Goal: Task Accomplishment & Management: Complete application form

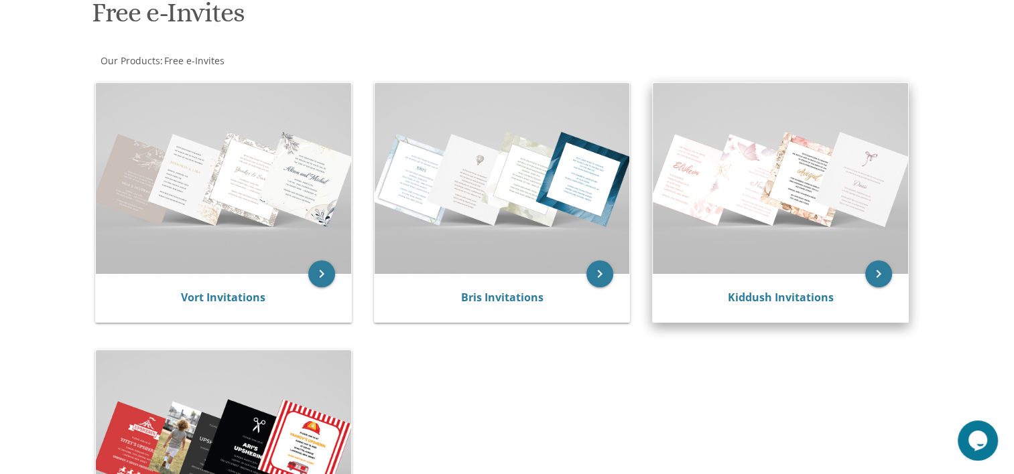
click at [732, 218] on img at bounding box center [780, 178] width 255 height 191
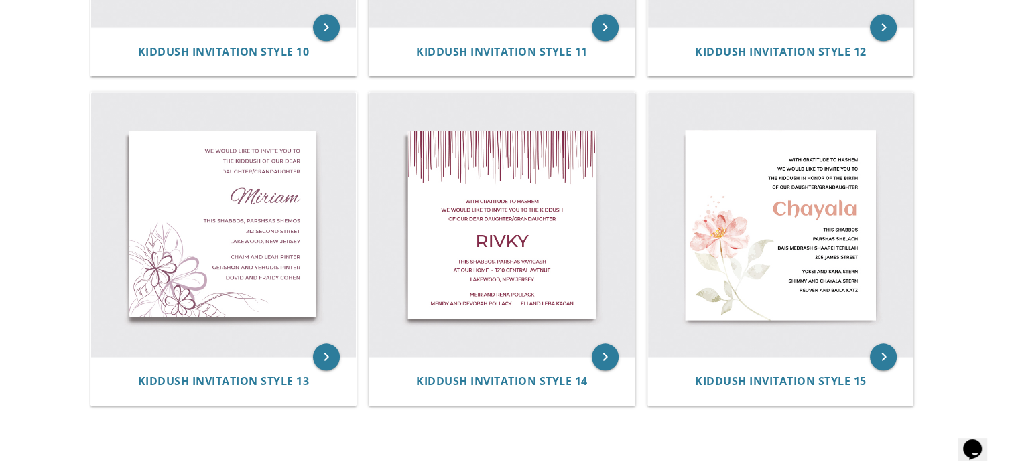
scroll to position [1520, 0]
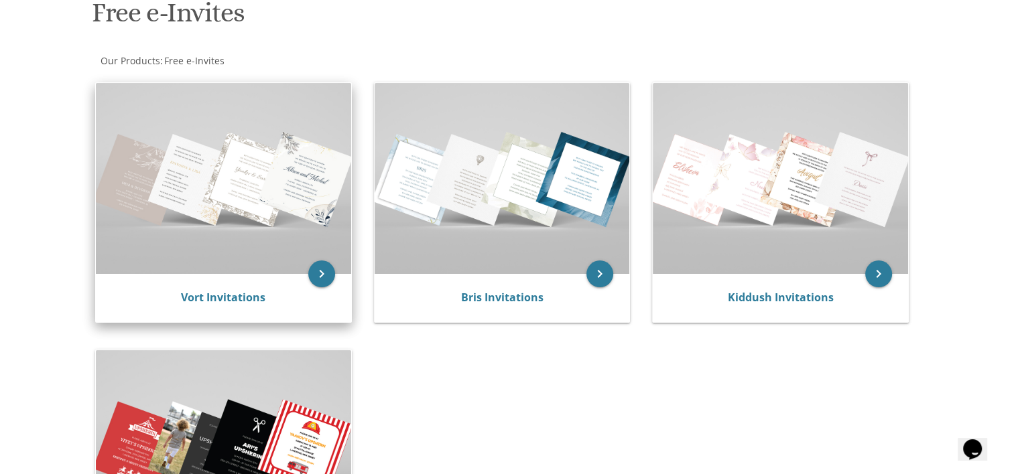
click at [236, 147] on img at bounding box center [223, 178] width 255 height 191
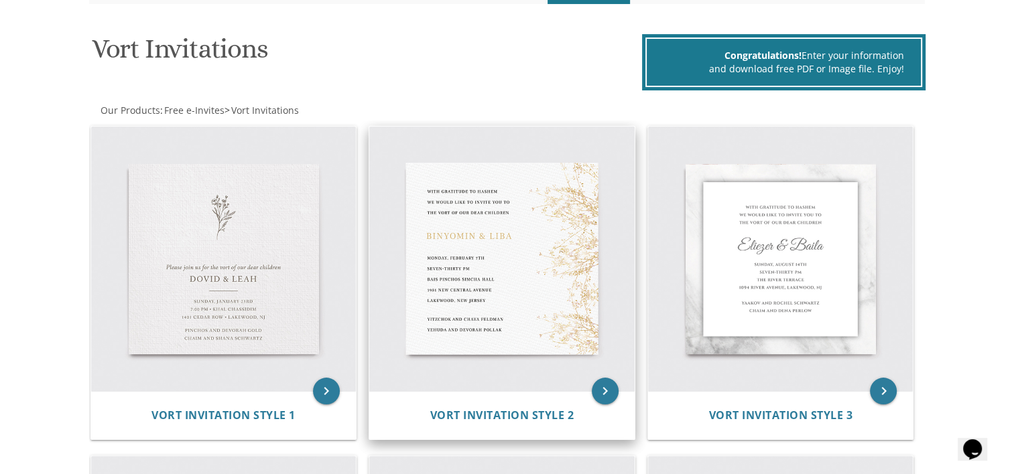
scroll to position [71, 0]
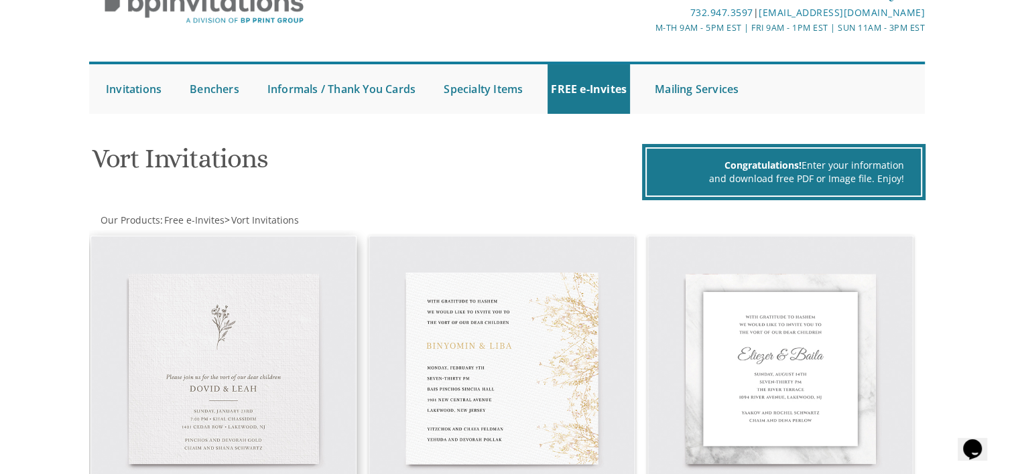
click at [269, 349] on img at bounding box center [223, 369] width 265 height 265
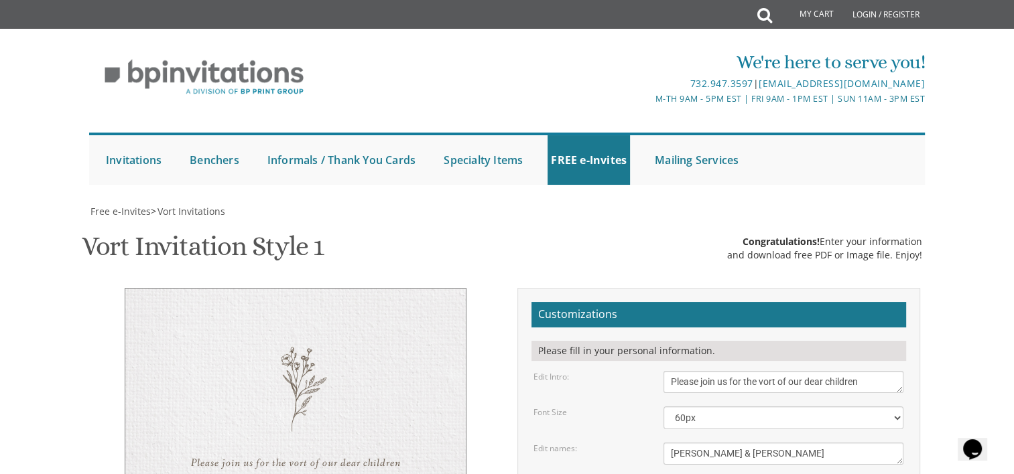
scroll to position [212, 0]
drag, startPoint x: 740, startPoint y: 242, endPoint x: 653, endPoint y: 243, distance: 87.8
click at [653, 443] on div "[PERSON_NAME] & [PERSON_NAME]" at bounding box center [783, 454] width 260 height 22
type textarea "[PERSON_NAME]'s Shabbos Kallah"
drag, startPoint x: 870, startPoint y: 170, endPoint x: 641, endPoint y: 156, distance: 230.3
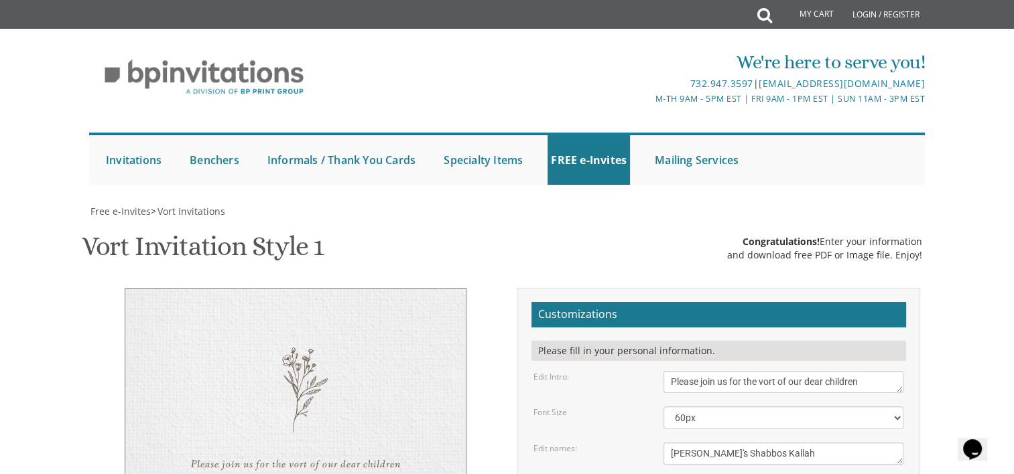
type textarea "Y"
type textarea "P"
type textarea "You are invited to"
drag, startPoint x: 669, startPoint y: 272, endPoint x: 701, endPoint y: 271, distance: 31.5
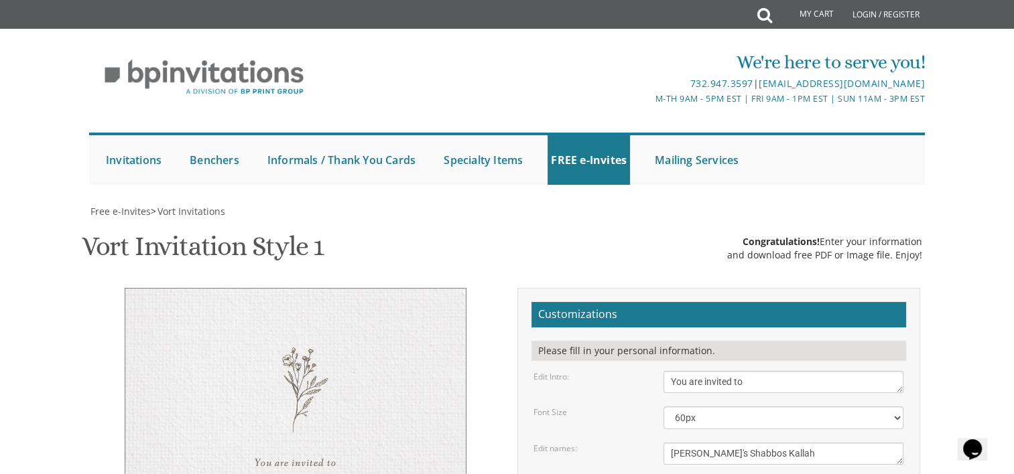
drag, startPoint x: 711, startPoint y: 276, endPoint x: 742, endPoint y: 274, distance: 30.9
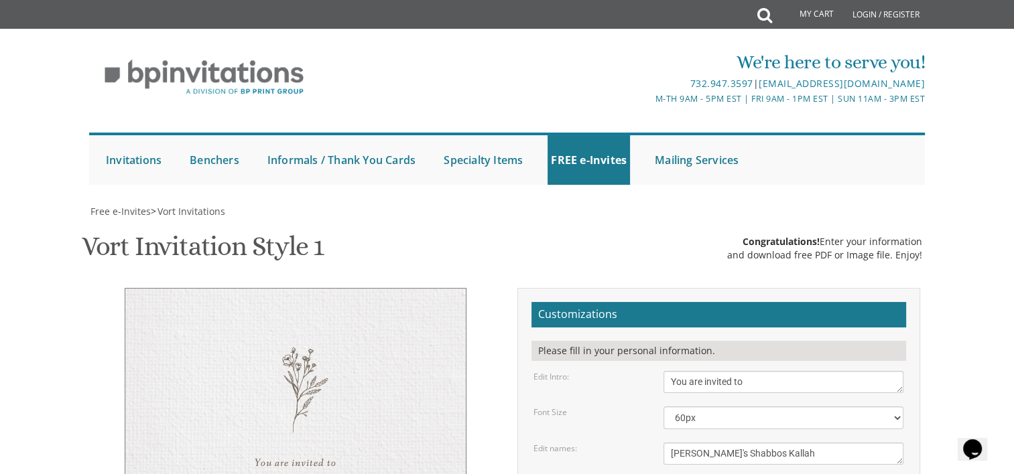
type textarea "Shabbos, September 13 7:00 pm • Krupenia Residence 13 Commonwealth Drive • Lake…"
drag, startPoint x: 671, startPoint y: 336, endPoint x: 793, endPoint y: 359, distance: 123.4
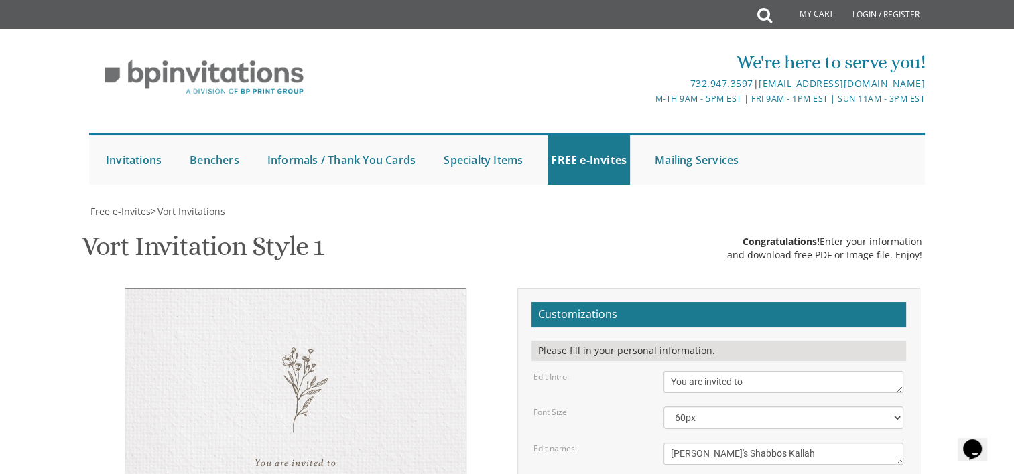
type textarea "Looking Foward!"
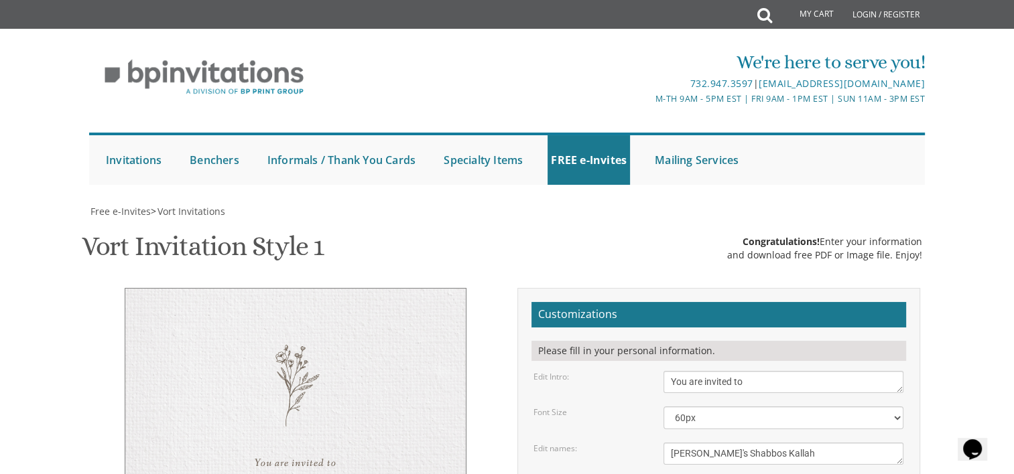
type textarea "Shabbos Parshas , September 13 Shalosh Seudos 6:00 pm • Krupenia Residence 13 C…"
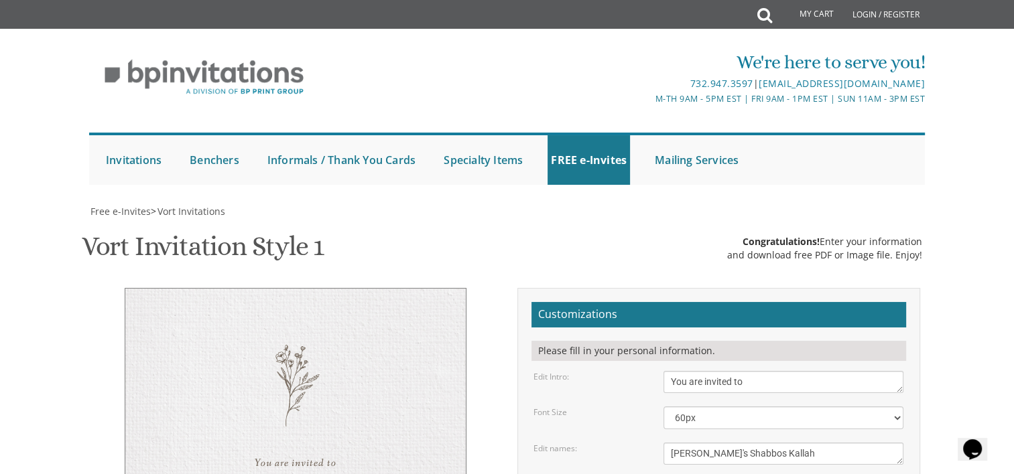
click at [755, 407] on select "40px 50px 60px 70px 80px" at bounding box center [783, 418] width 240 height 23
click at [663, 407] on select "40px 50px 60px 70px 80px" at bounding box center [783, 418] width 240 height 23
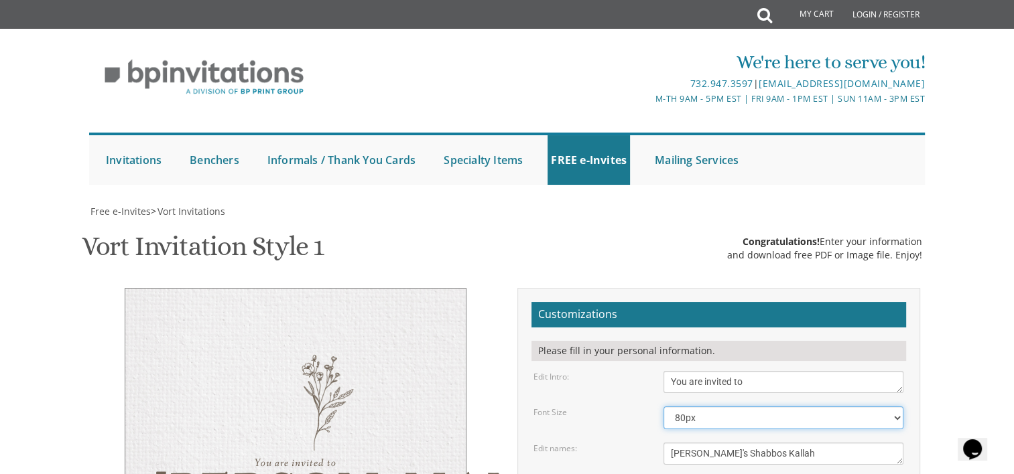
click at [702, 407] on select "40px 50px 60px 70px 80px" at bounding box center [783, 418] width 240 height 23
click at [663, 407] on select "40px 50px 60px 70px 80px" at bounding box center [783, 418] width 240 height 23
click at [694, 407] on select "40px 50px 60px 70px 80px" at bounding box center [783, 418] width 240 height 23
select select "60px"
click at [663, 407] on select "40px 50px 60px 70px 80px" at bounding box center [783, 418] width 240 height 23
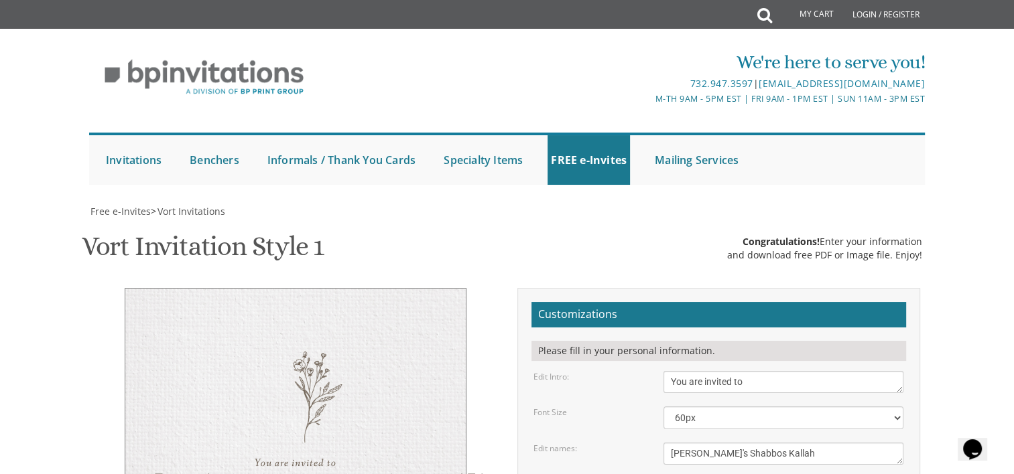
click at [783, 443] on textarea "Dovid & Leah" at bounding box center [783, 454] width 240 height 22
click at [740, 443] on textarea "Dovid & Leah" at bounding box center [783, 454] width 240 height 22
type textarea "Leeba's Shabbos Kallah"
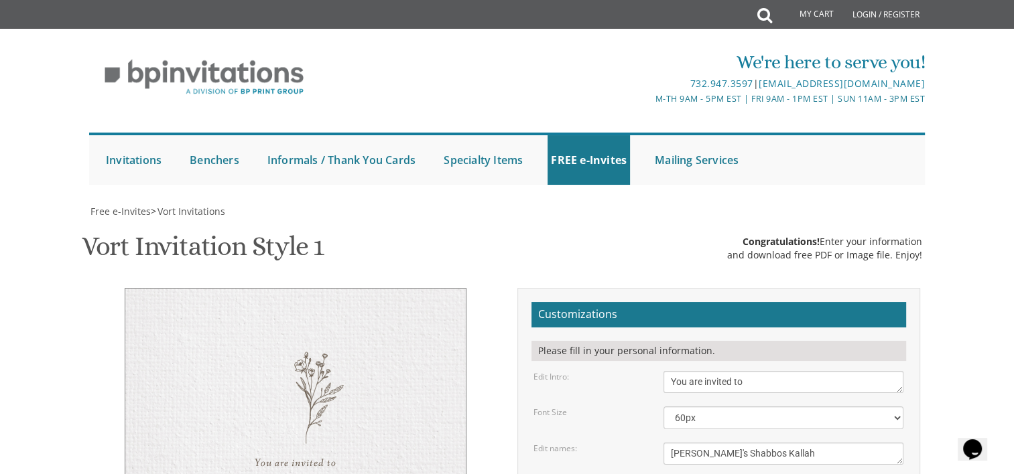
click at [768, 407] on select "40px 50px 60px 70px 80px" at bounding box center [783, 418] width 240 height 23
click at [780, 371] on textarea "Please join us for the vort of our dear children" at bounding box center [783, 382] width 240 height 22
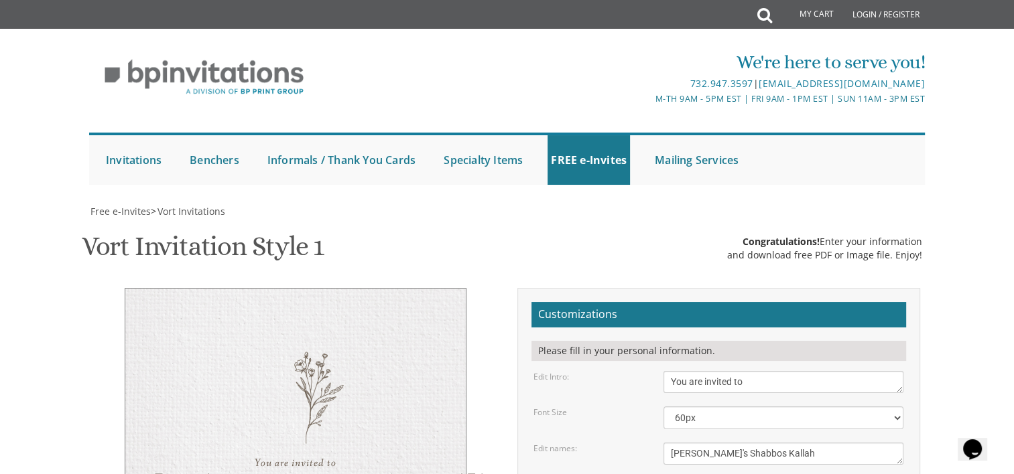
scroll to position [429, 0]
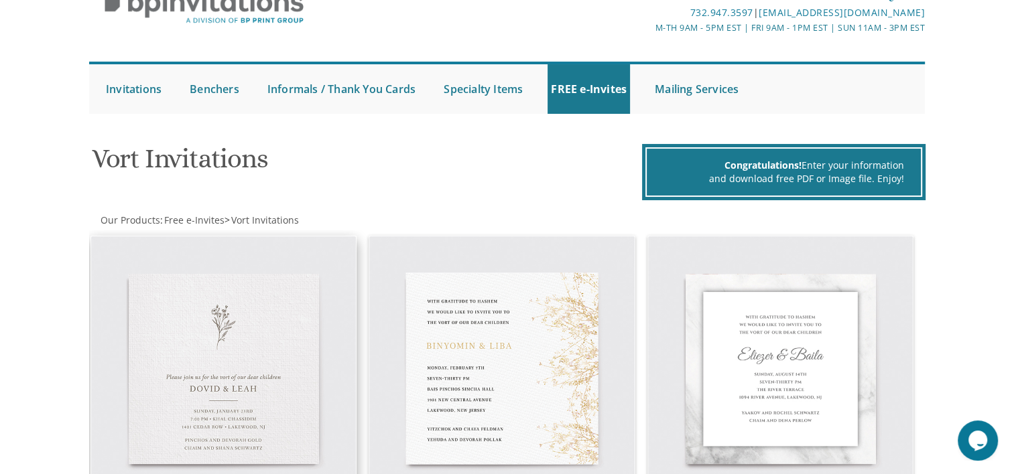
click at [288, 318] on img at bounding box center [223, 369] width 265 height 265
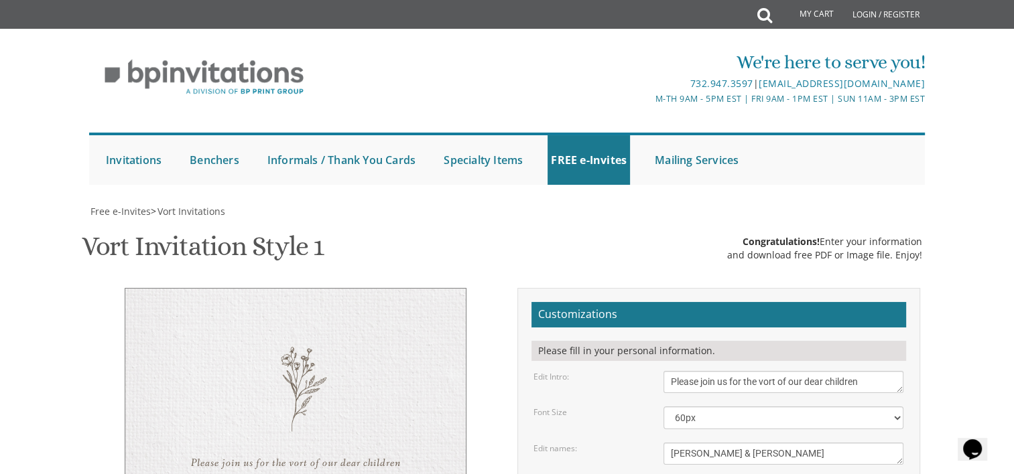
scroll to position [186, 0]
drag, startPoint x: 745, startPoint y: 267, endPoint x: 666, endPoint y: 273, distance: 79.3
click at [666, 443] on textarea "[PERSON_NAME] & [PERSON_NAME]" at bounding box center [783, 454] width 240 height 22
type textarea "[PERSON_NAME]'s Shabbos Kallah"
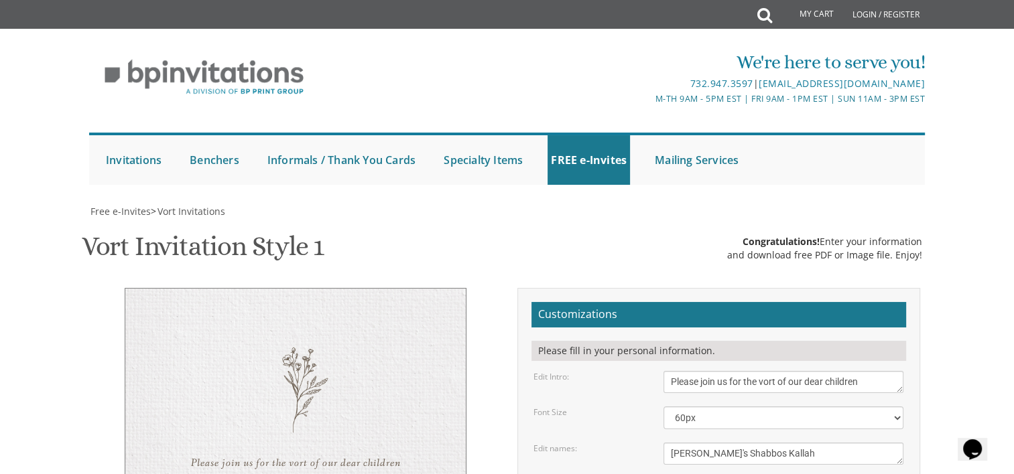
drag, startPoint x: 810, startPoint y: 301, endPoint x: 746, endPoint y: 302, distance: 63.7
drag, startPoint x: 855, startPoint y: 314, endPoint x: 787, endPoint y: 314, distance: 67.7
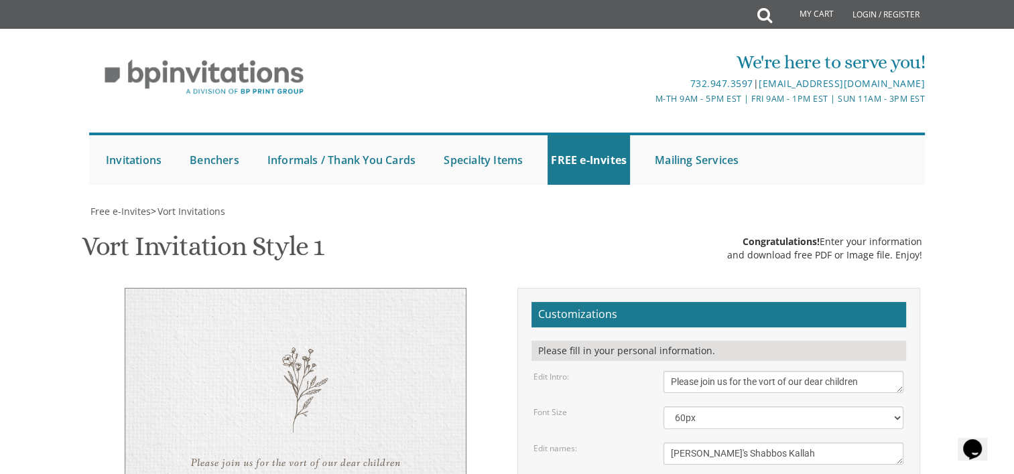
drag, startPoint x: 672, startPoint y: 330, endPoint x: 736, endPoint y: 332, distance: 63.7
type textarea "Shabbos Parshas , [DATE] Shalosh Seudos 6:00 pm • [PERSON_NAME] Residence [STRE…"
drag, startPoint x: 882, startPoint y: 193, endPoint x: 742, endPoint y: 190, distance: 139.4
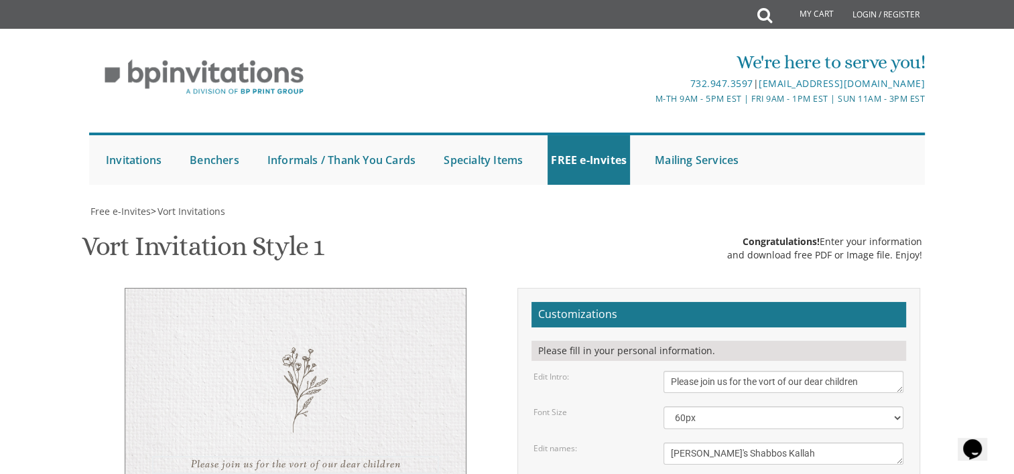
click at [742, 371] on textarea "Please join us for the vort of our dear children" at bounding box center [783, 382] width 240 height 22
type textarea "Please join us for"
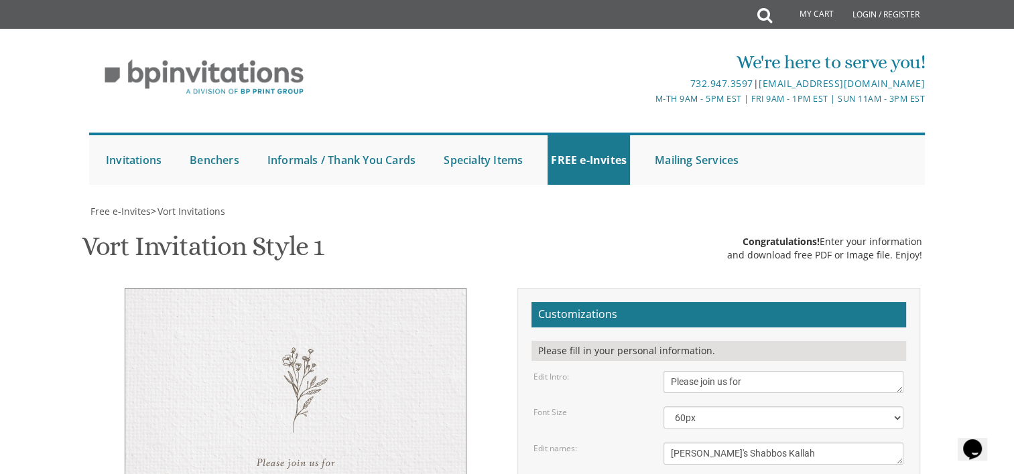
type textarea "This Shabbos, Parshas , [DATE] Shalosh Seudos 6:00 pm • [PERSON_NAME] Residence…"
drag, startPoint x: 818, startPoint y: 383, endPoint x: 662, endPoint y: 365, distance: 157.3
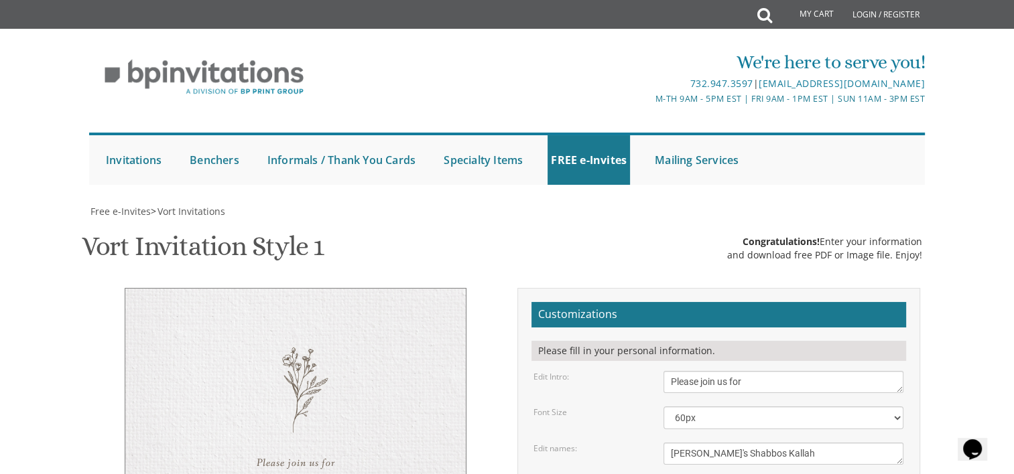
type textarea "Looking Foward!!!"
drag, startPoint x: 756, startPoint y: 362, endPoint x: 640, endPoint y: 365, distance: 116.0
click at [799, 443] on textarea "[PERSON_NAME] & [PERSON_NAME]" at bounding box center [783, 454] width 240 height 22
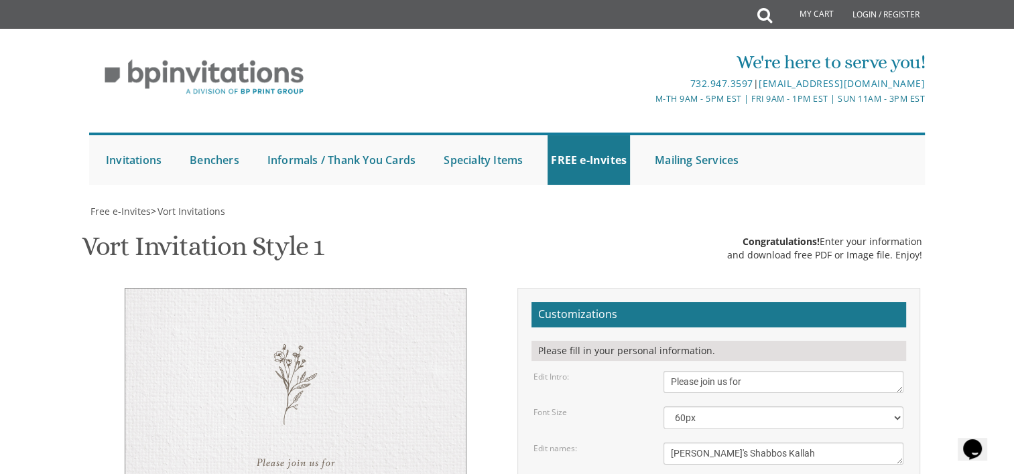
type textarea "This Shabbos, Parshas Ki Savo, September 13 Shalosh Seudos 6:15 pm • Krupenia R…"
type input "leebak13@gmail.com"
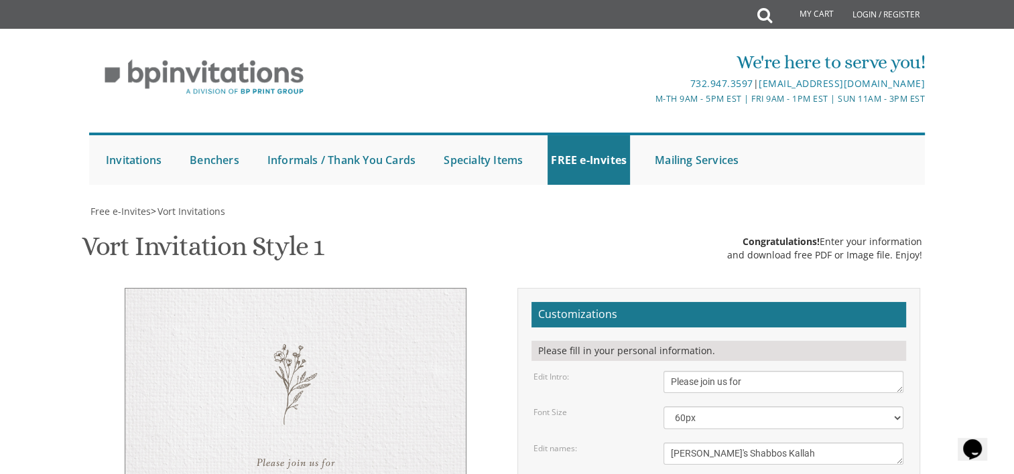
type textarea "This Shabbos, Parshas Ki Savo, September 13 5:00 pm • Krupenia Residence 13 Com…"
